Goal: Transaction & Acquisition: Obtain resource

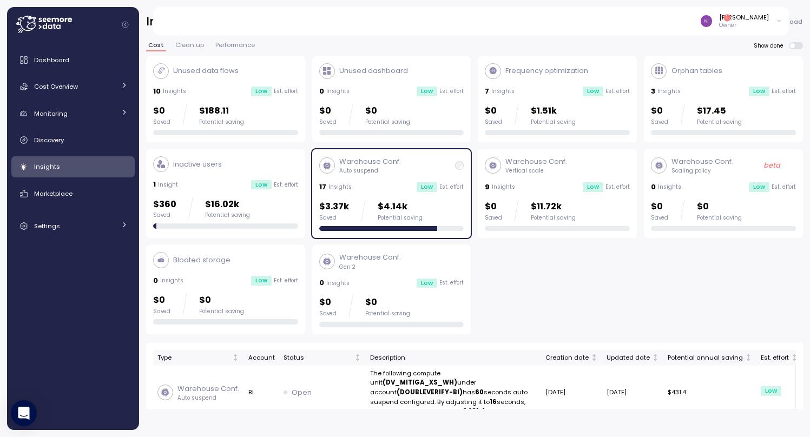
click at [62, 56] on span "Dashboard" at bounding box center [51, 60] width 35 height 9
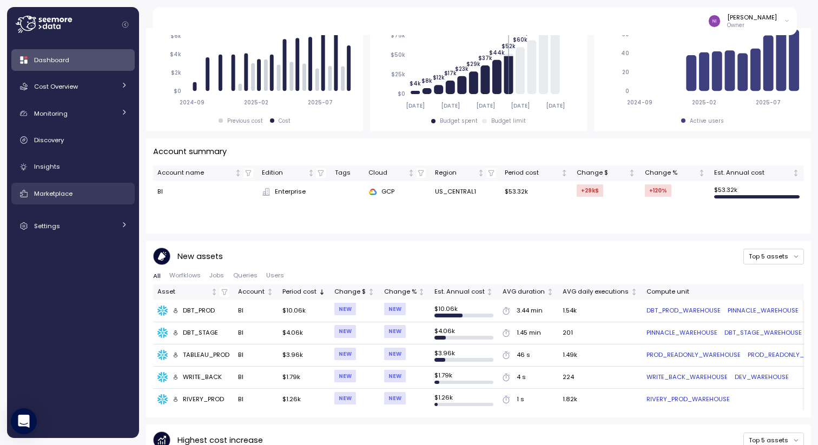
click at [29, 189] on link "Marketplace" at bounding box center [72, 194] width 123 height 22
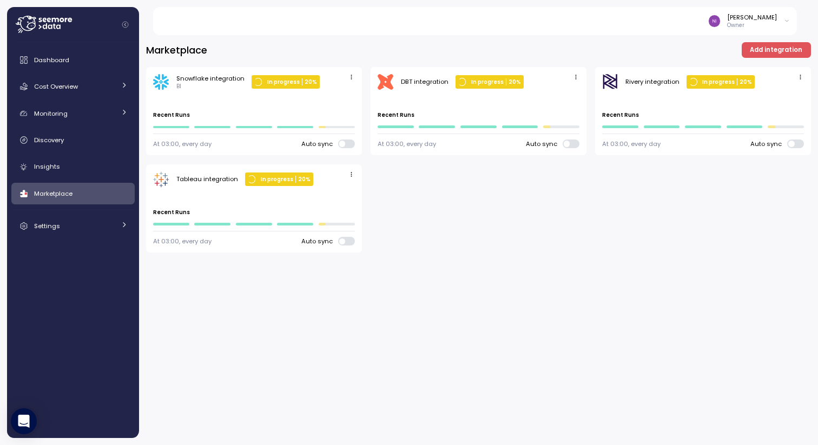
click at [766, 38] on div "Marketplace Add integration Snowflake integration BI In progress 20 % Last run …" at bounding box center [478, 236] width 679 height 417
click at [753, 44] on span "Add integration" at bounding box center [776, 50] width 52 height 15
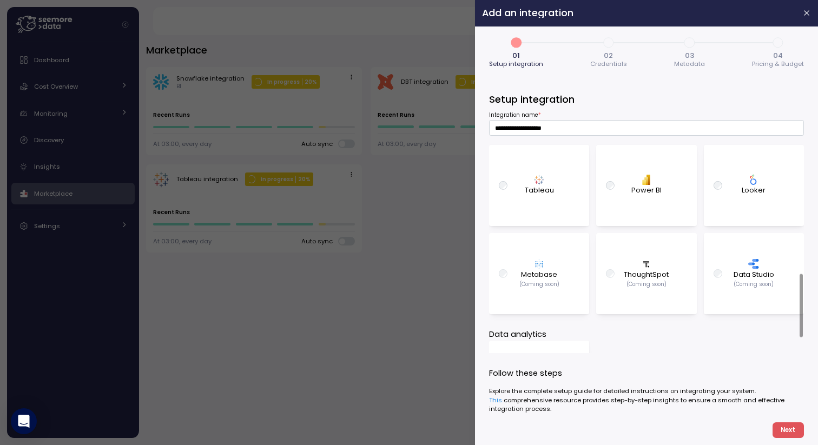
scroll to position [486, 0]
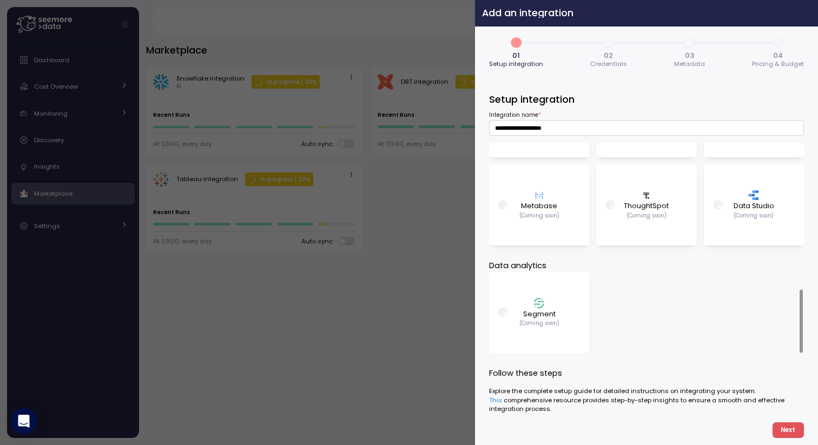
click at [807, 12] on icon "button" at bounding box center [807, 13] width 5 height 5
